Goal: Information Seeking & Learning: Learn about a topic

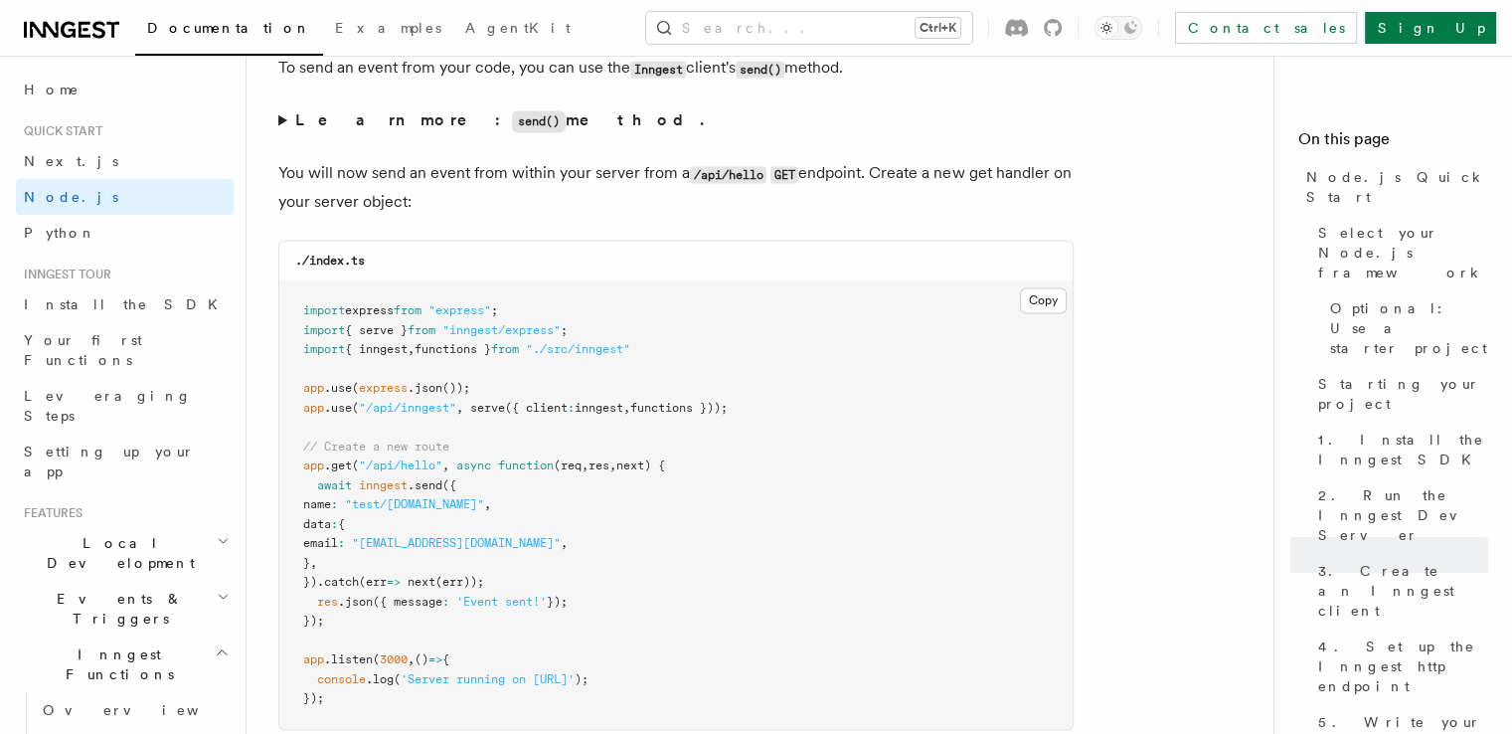
scroll to position [10424, 0]
click at [80, 170] on link "Next.js" at bounding box center [125, 161] width 218 height 36
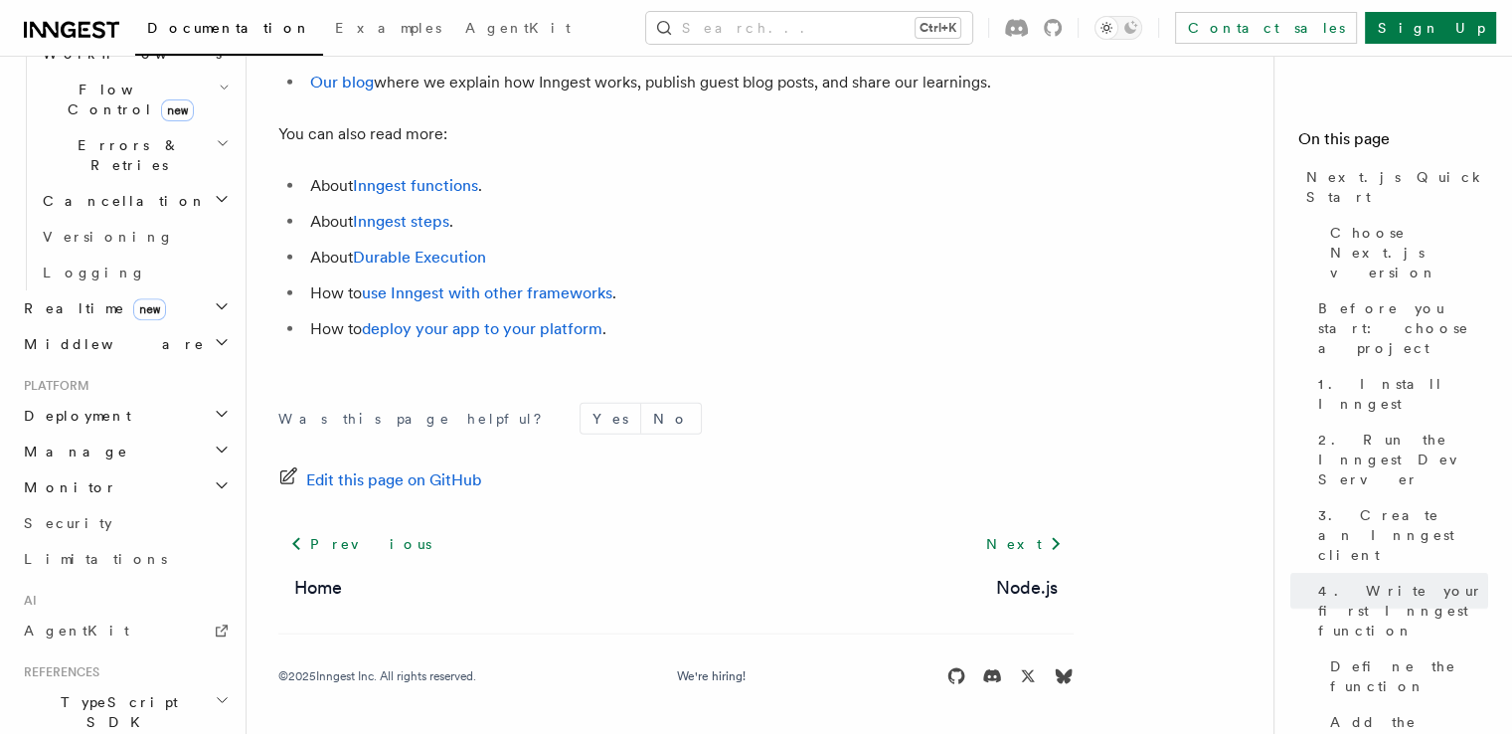
scroll to position [712, 0]
click at [113, 398] on h2 "Deployment" at bounding box center [125, 416] width 218 height 36
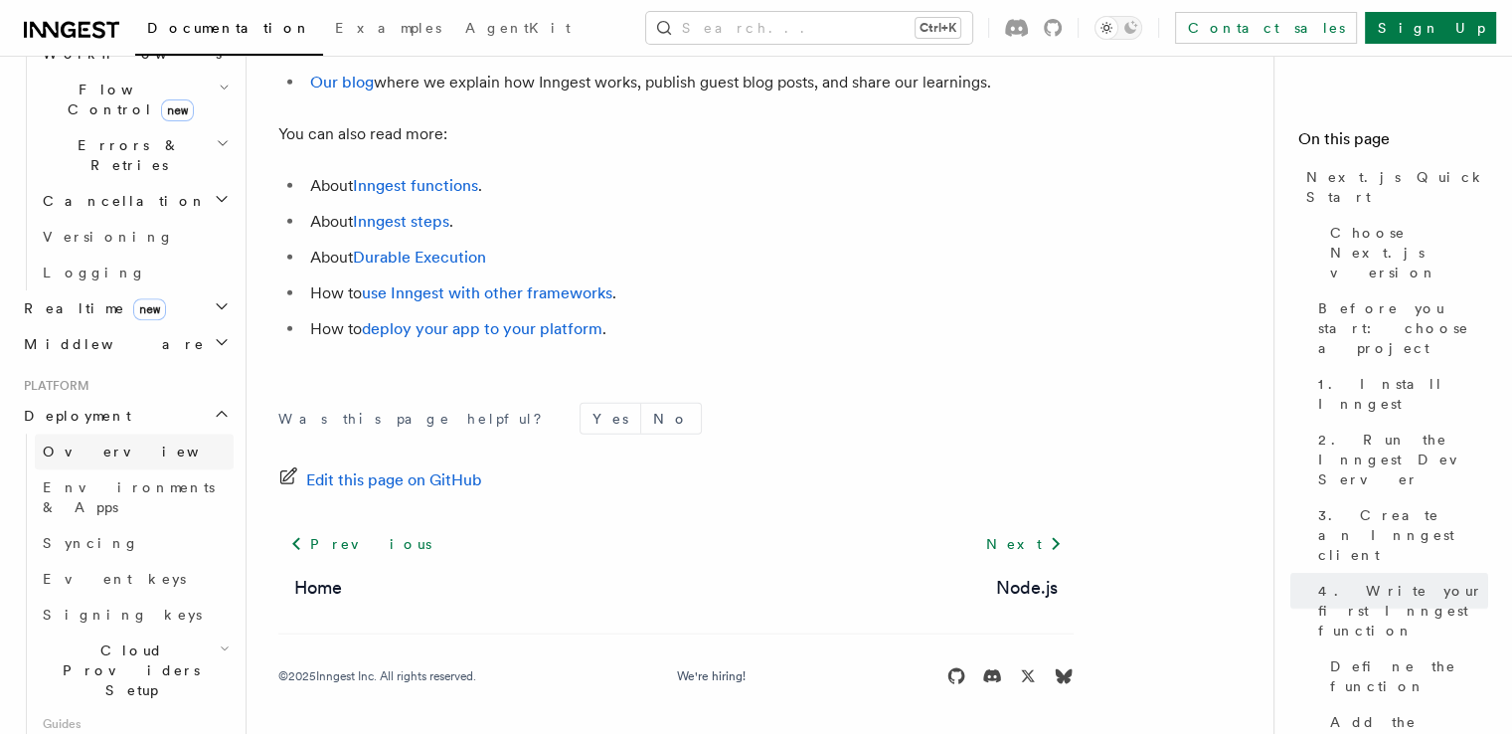
click at [105, 434] on link "Overview" at bounding box center [134, 452] width 199 height 36
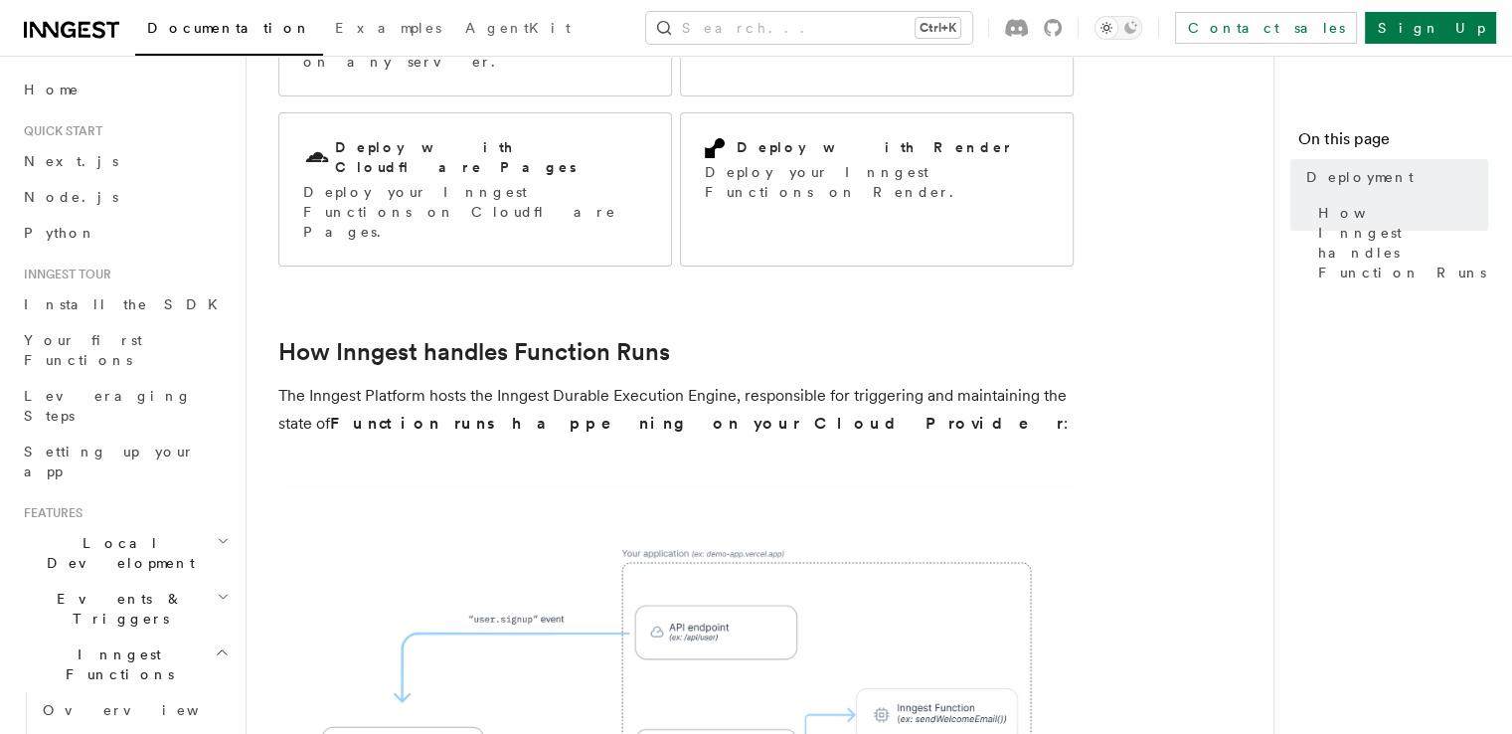
click at [65, 35] on div "Documentation Examples AgentKit Search... Ctrl+K Contact sales Sign Up" at bounding box center [756, 28] width 1512 height 56
click at [65, 35] on icon at bounding box center [68, 30] width 15 height 16
